Goal: Check status: Check status

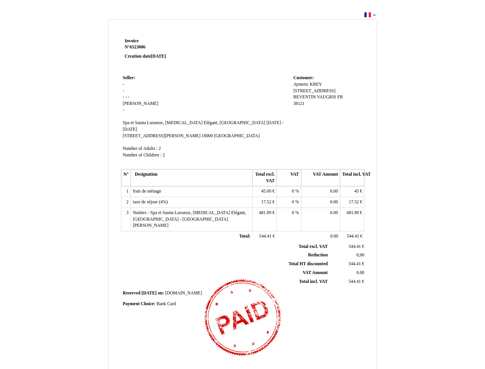
click at [132, 41] on span "Invoice" at bounding box center [132, 40] width 14 height 5
click at [139, 47] on span "6523006" at bounding box center [138, 47] width 16 height 5
click at [129, 78] on span "Seller:" at bounding box center [129, 77] width 12 height 5
click at [139, 103] on span "[PERSON_NAME]" at bounding box center [141, 103] width 36 height 5
click at [168, 123] on span "Spa et Sauna Luxueux, [MEDICAL_DATA] Elégant, [GEOGRAPHIC_DATA]" at bounding box center [194, 122] width 142 height 5
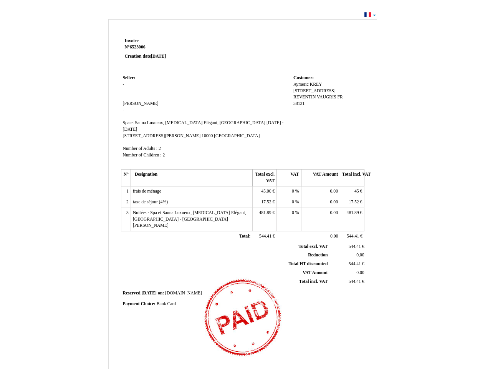
click at [243, 123] on span "[DATE] - [DATE]" at bounding box center [203, 126] width 161 height 12
click at [144, 133] on span "[STREET_ADDRESS][PERSON_NAME]" at bounding box center [162, 135] width 78 height 5
click at [202, 133] on span "10000" at bounding box center [207, 135] width 11 height 5
click at [214, 133] on span "[GEOGRAPHIC_DATA]" at bounding box center [237, 135] width 46 height 5
click at [141, 146] on span "Number of Adults :" at bounding box center [140, 148] width 35 height 5
